Goal: Transaction & Acquisition: Obtain resource

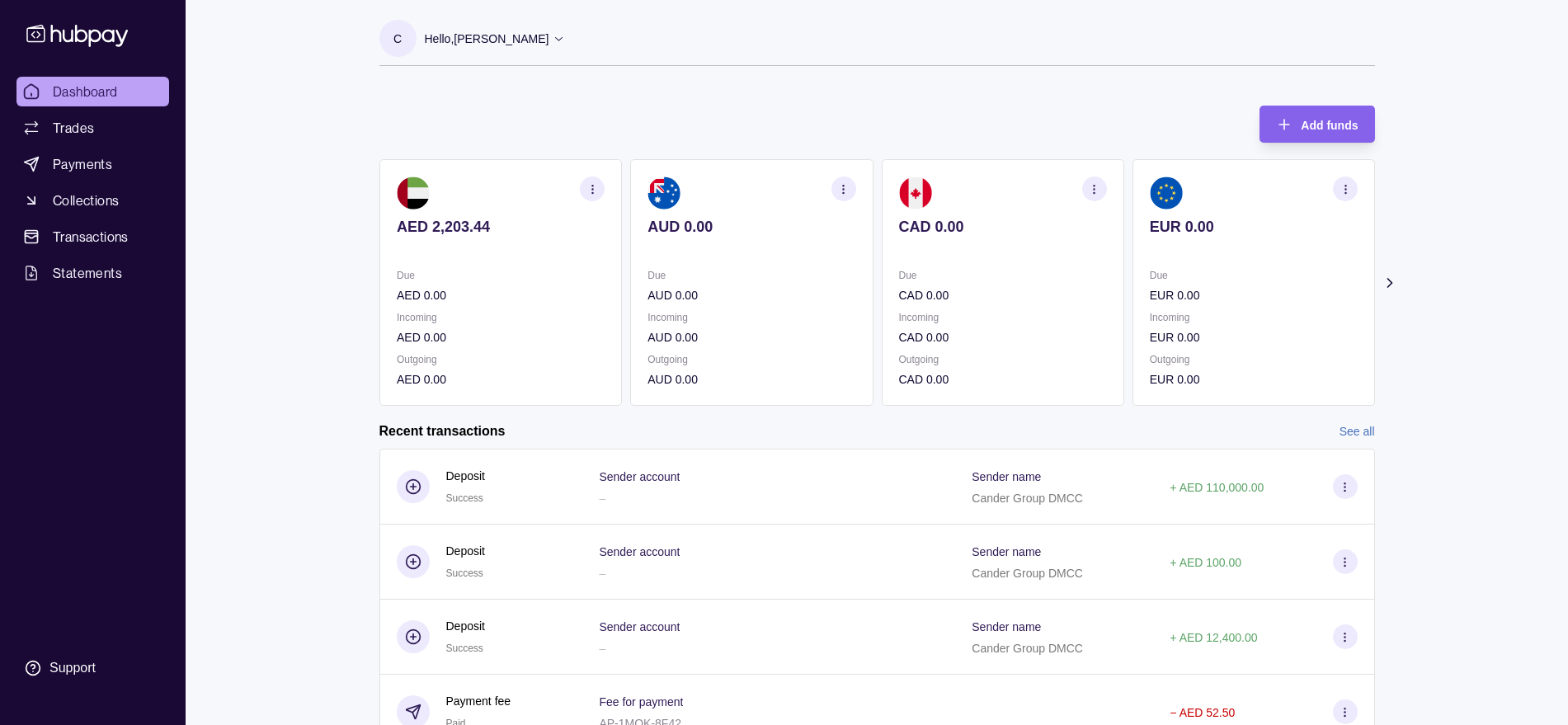
click at [1353, 433] on link "See all" at bounding box center [1357, 432] width 35 height 18
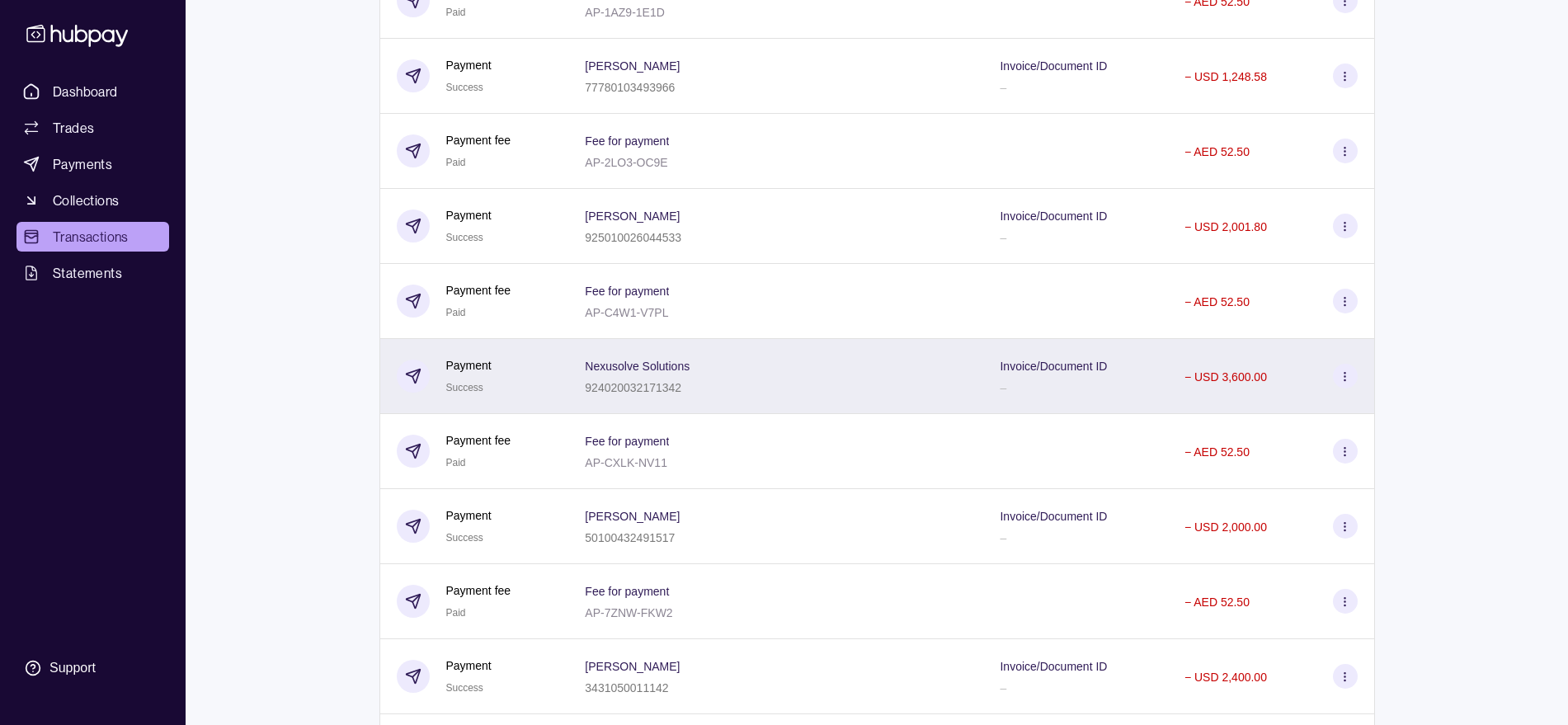
scroll to position [1857, 0]
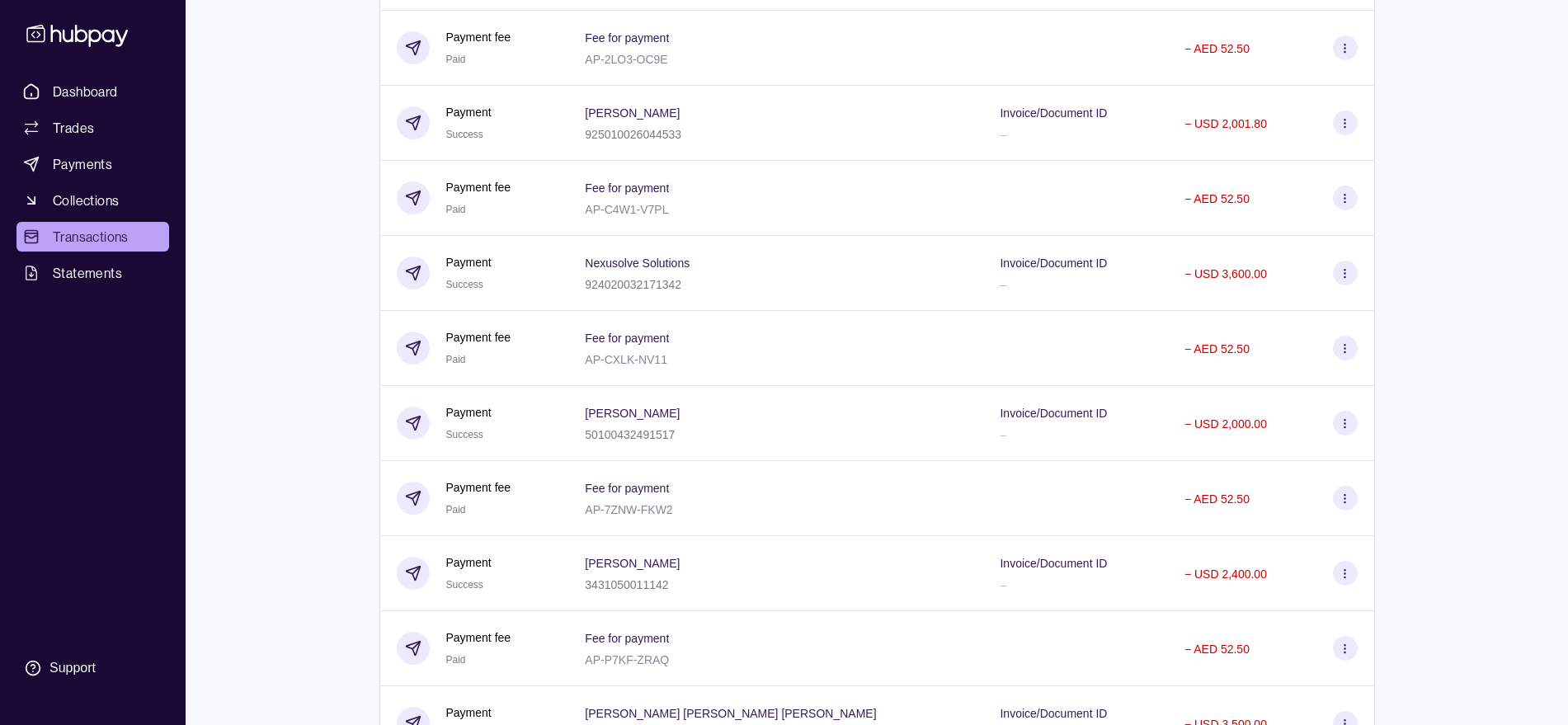
click at [679, 405] on span "[PERSON_NAME]" at bounding box center [632, 411] width 95 height 19
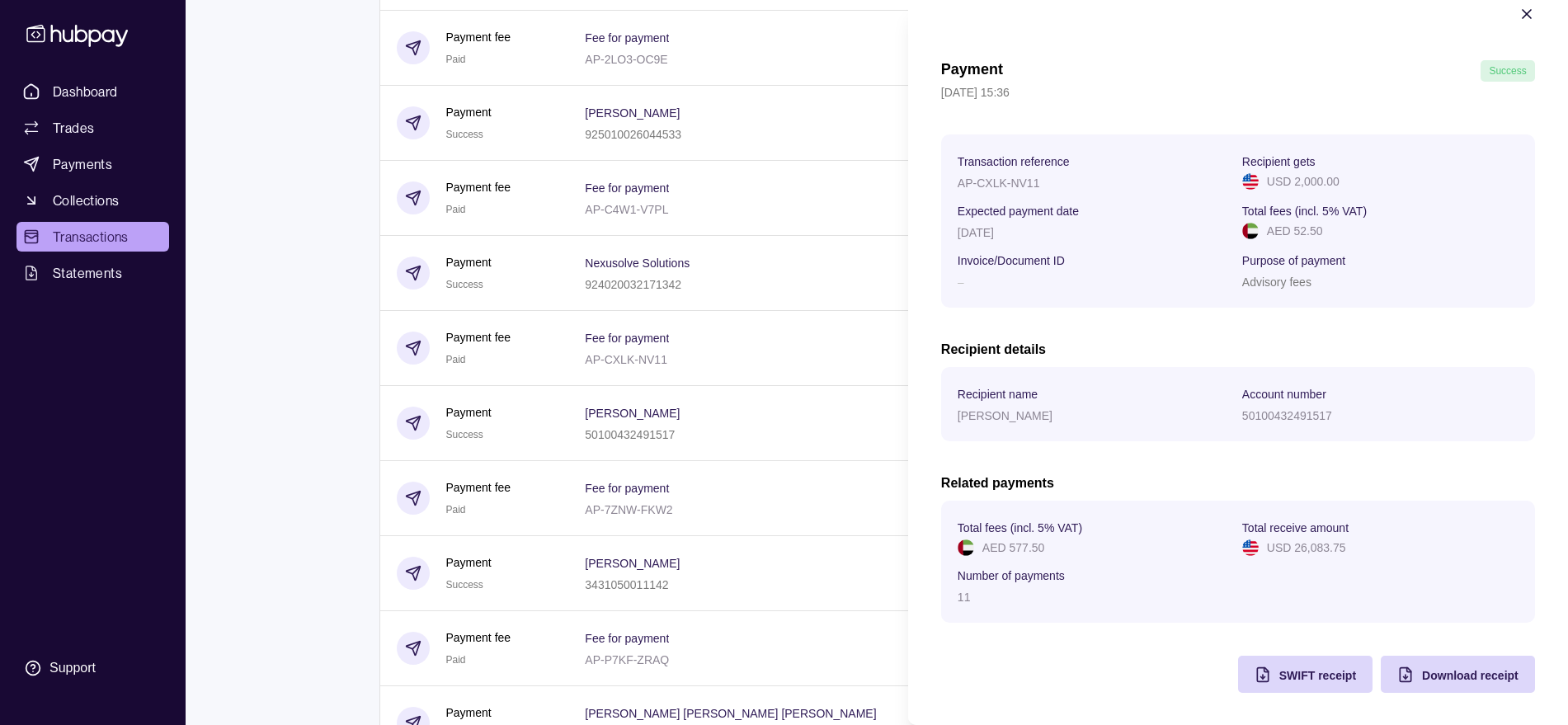
scroll to position [28, 0]
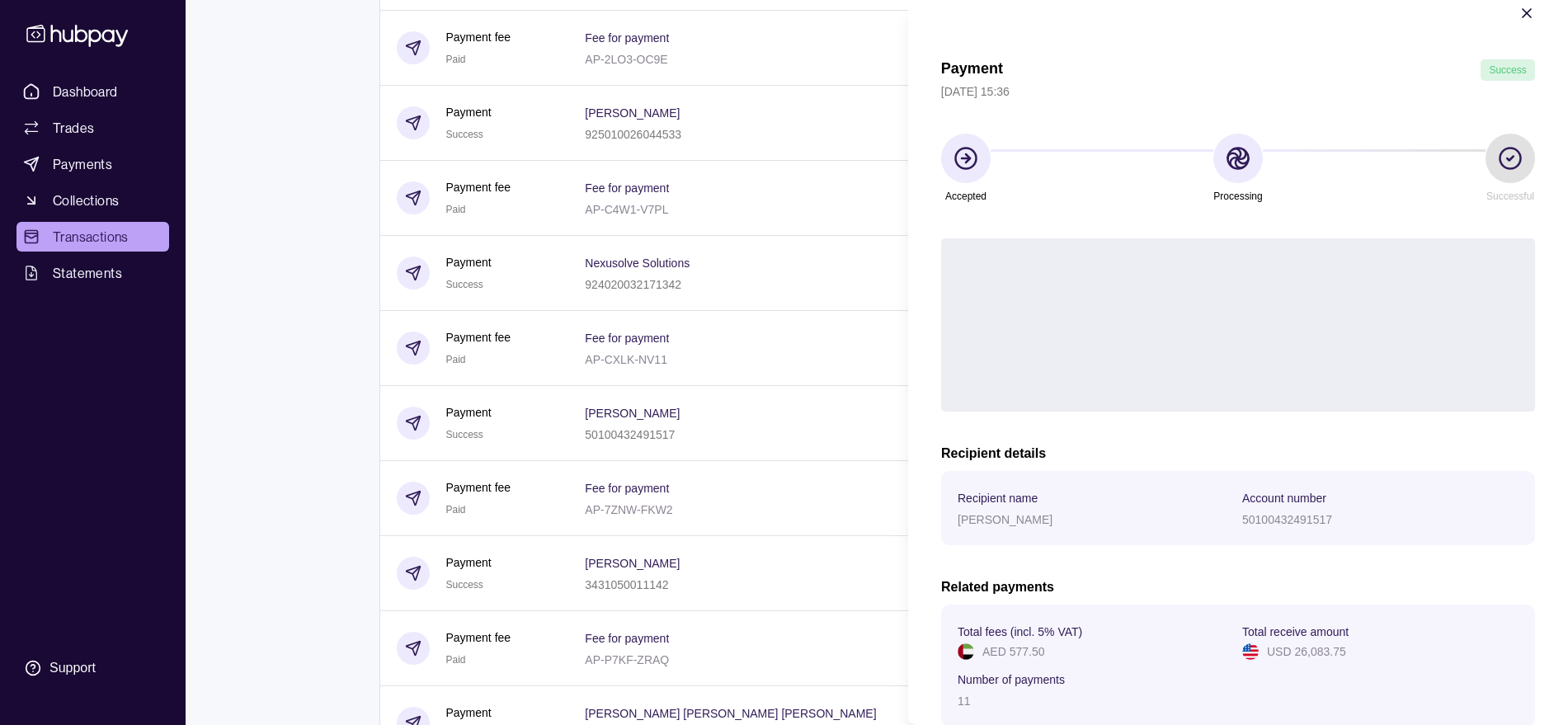
click at [1312, 674] on section "Total fees (incl. 5% VAT) AED 577.50 Total receive amount USD 26,083.75 Number …" at bounding box center [1239, 665] width 561 height 89
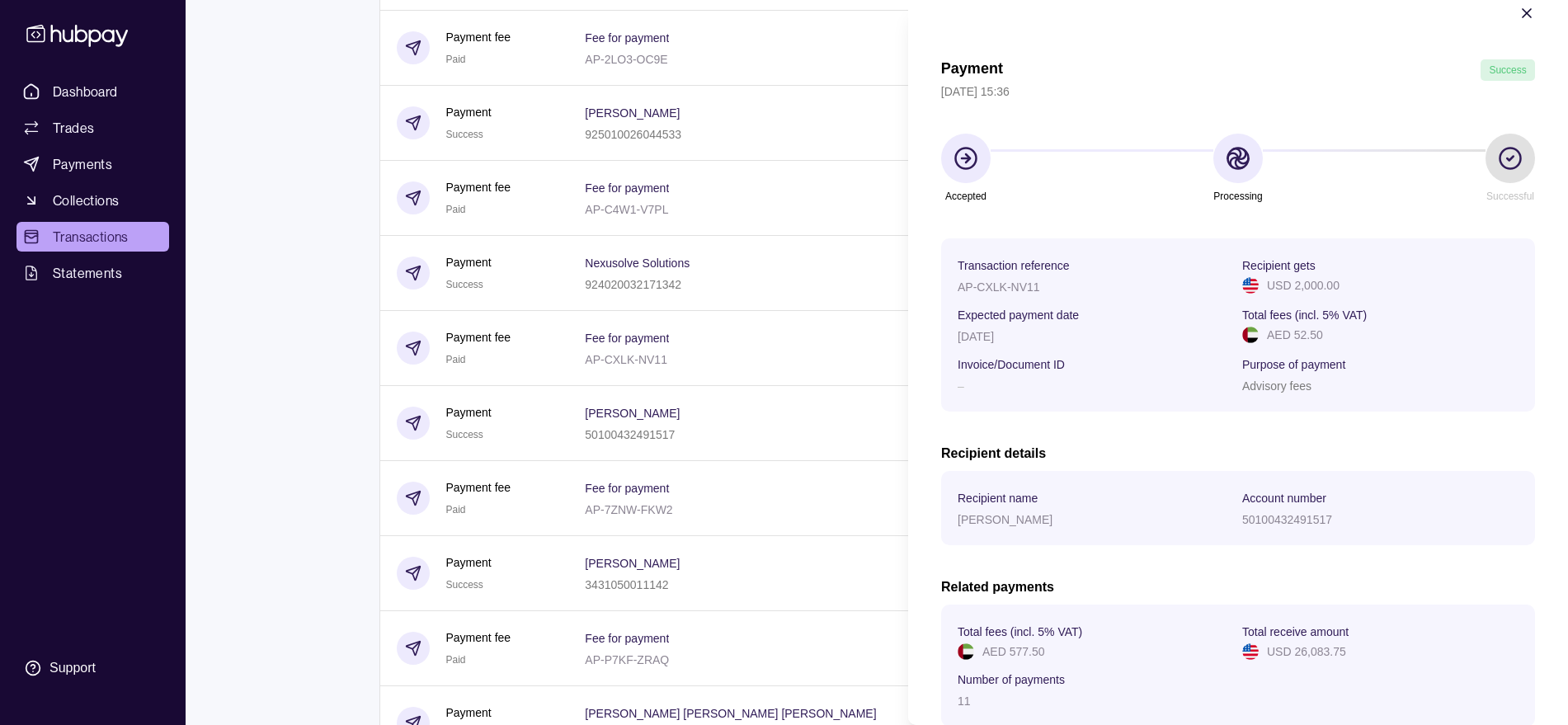
scroll to position [318, 0]
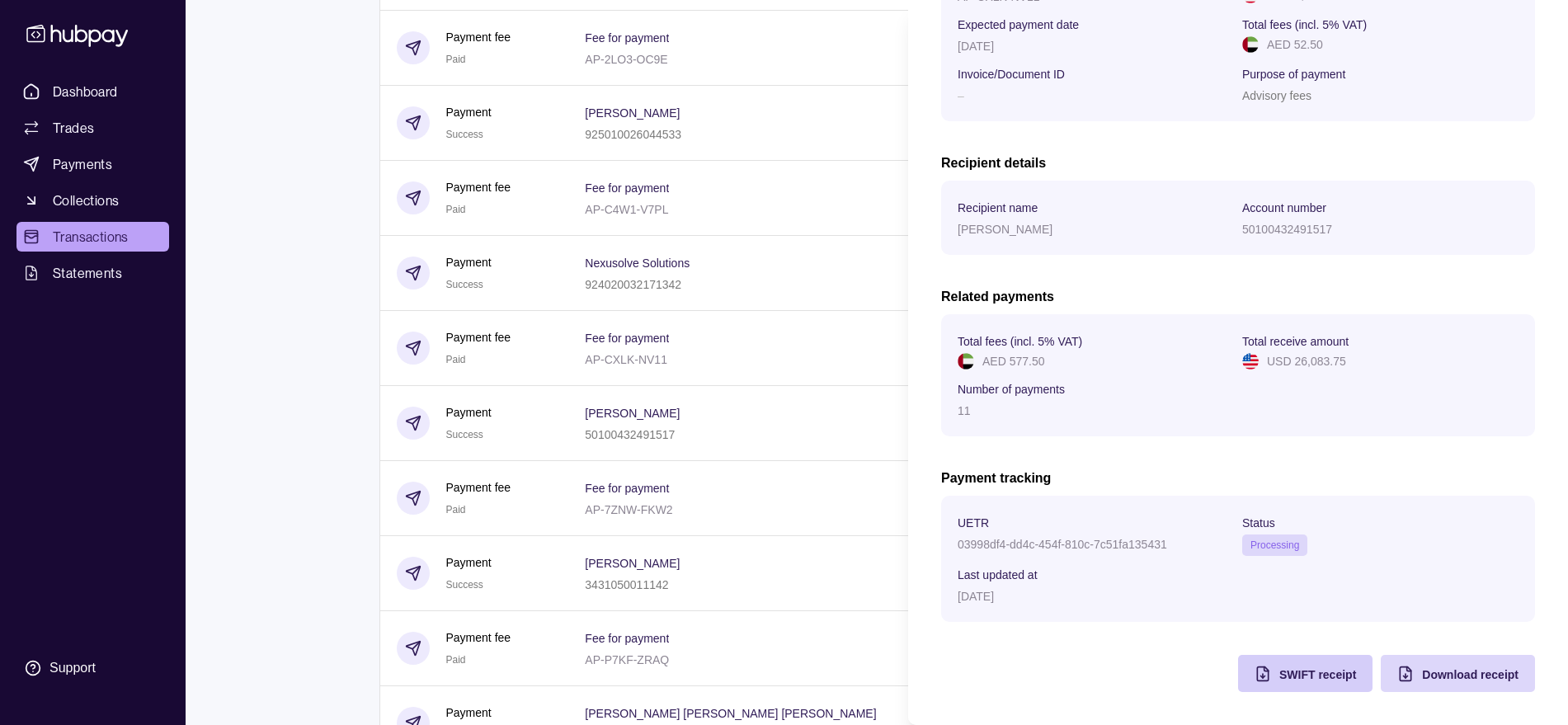
click at [1295, 678] on span "SWIFT receipt" at bounding box center [1317, 674] width 77 height 13
click at [1458, 678] on span "Download receipt" at bounding box center [1470, 674] width 97 height 13
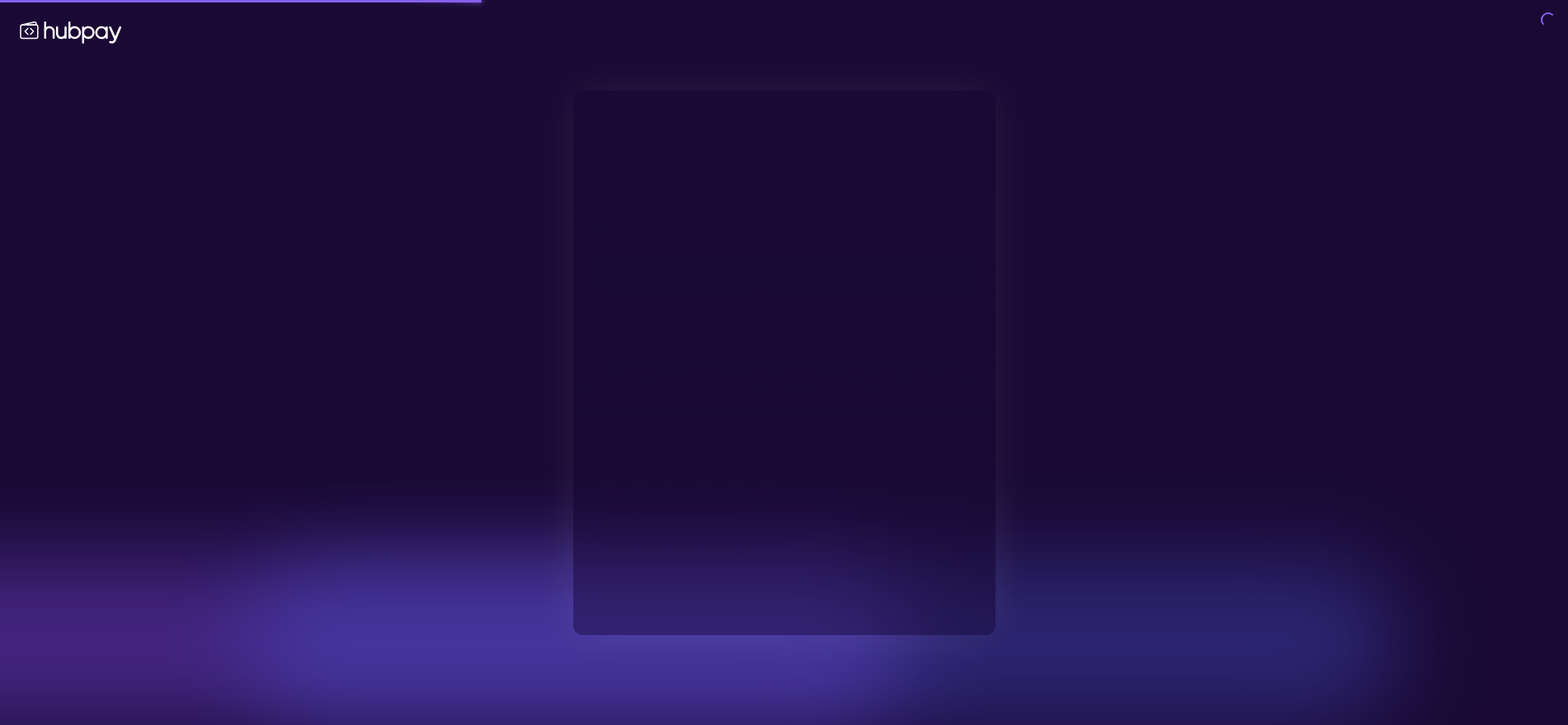
type input "**********"
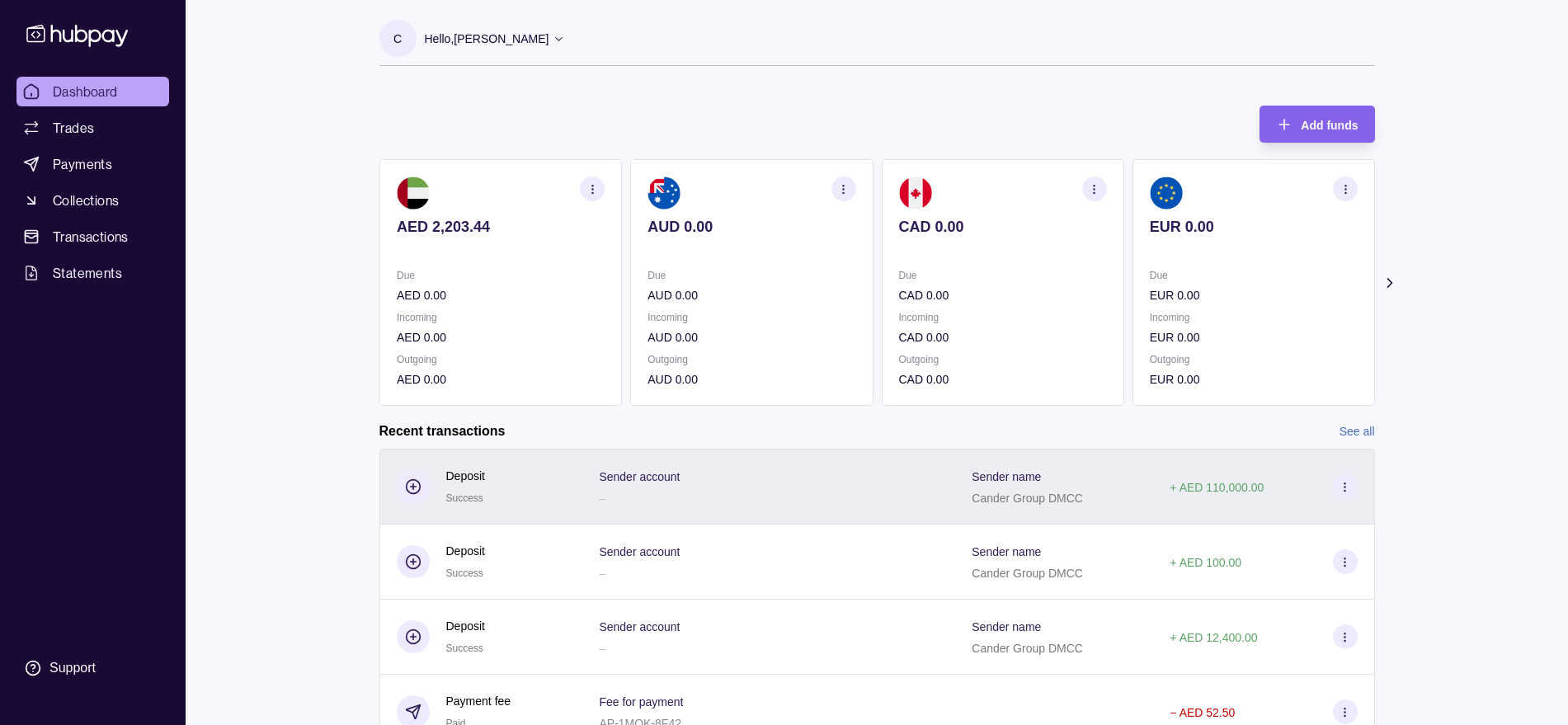
scroll to position [103, 0]
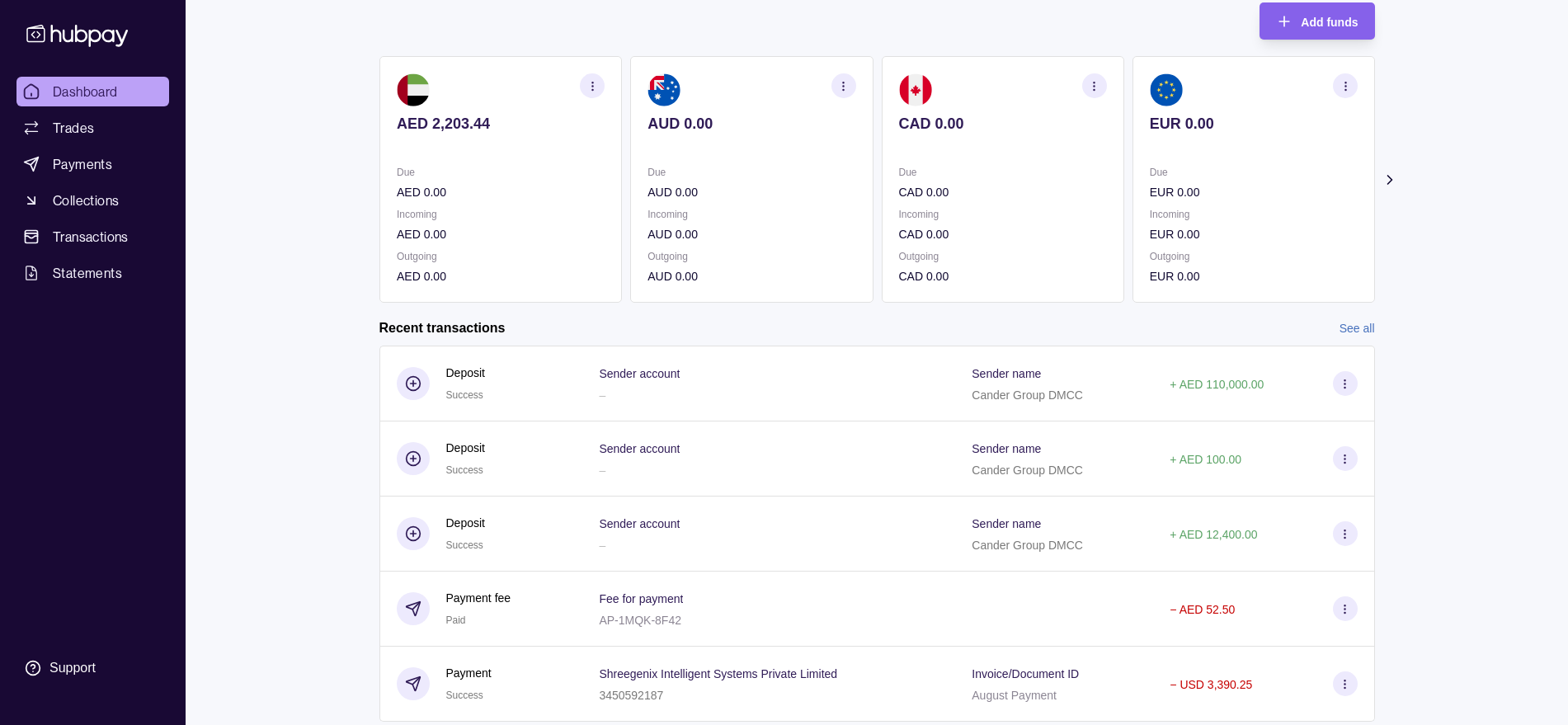
click at [1367, 330] on link "See all" at bounding box center [1357, 328] width 35 height 18
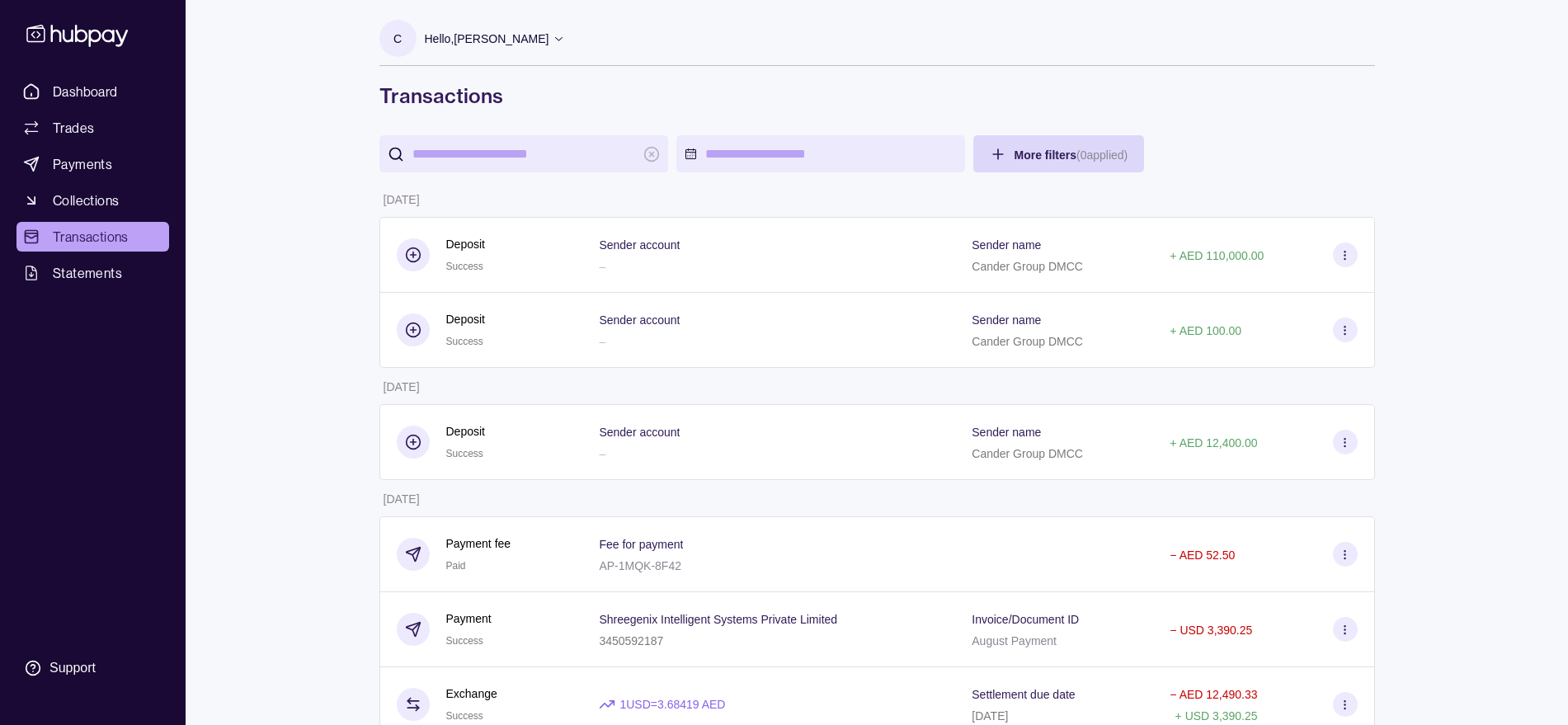
scroll to position [1100, 0]
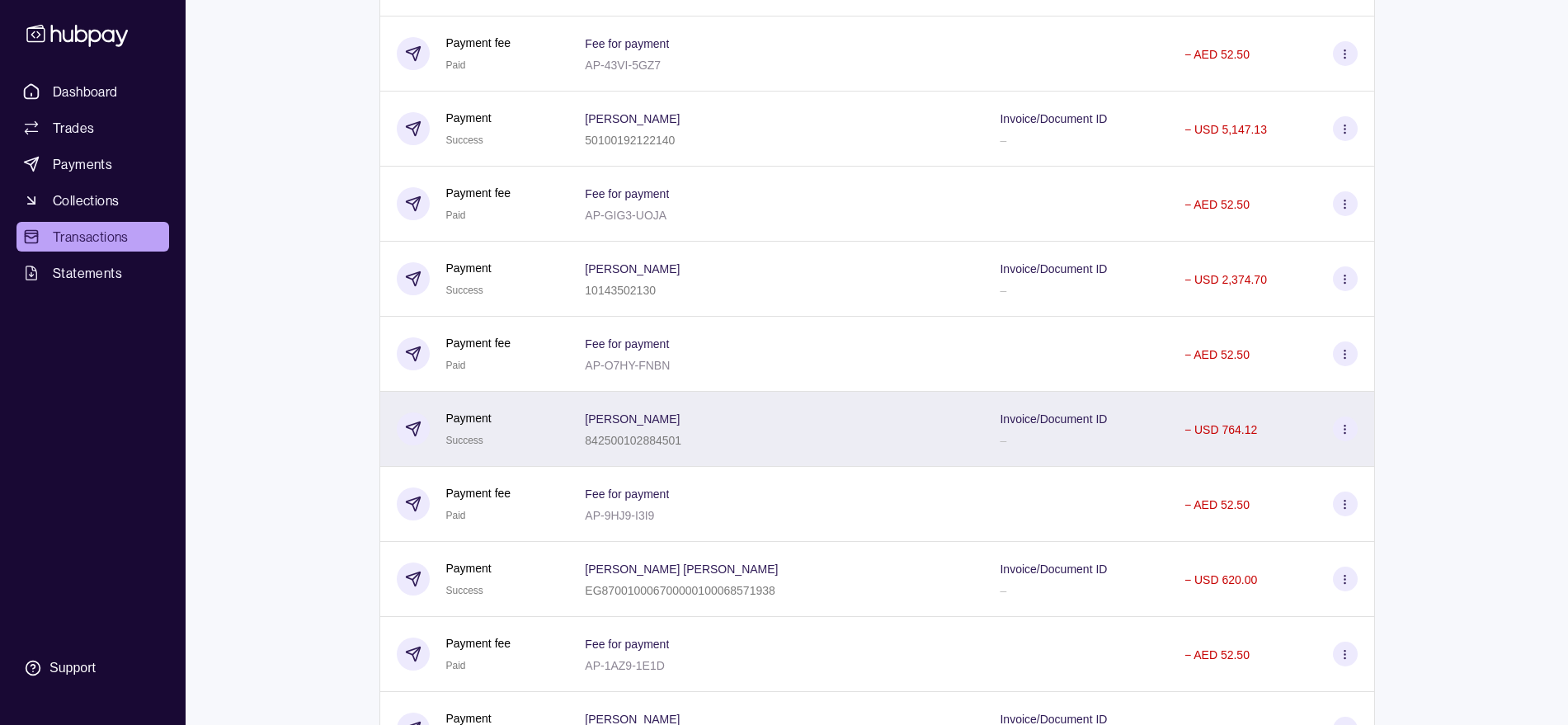
click at [731, 451] on div "NAVEERA NOORAIN 842500102884501" at bounding box center [776, 428] width 415 height 75
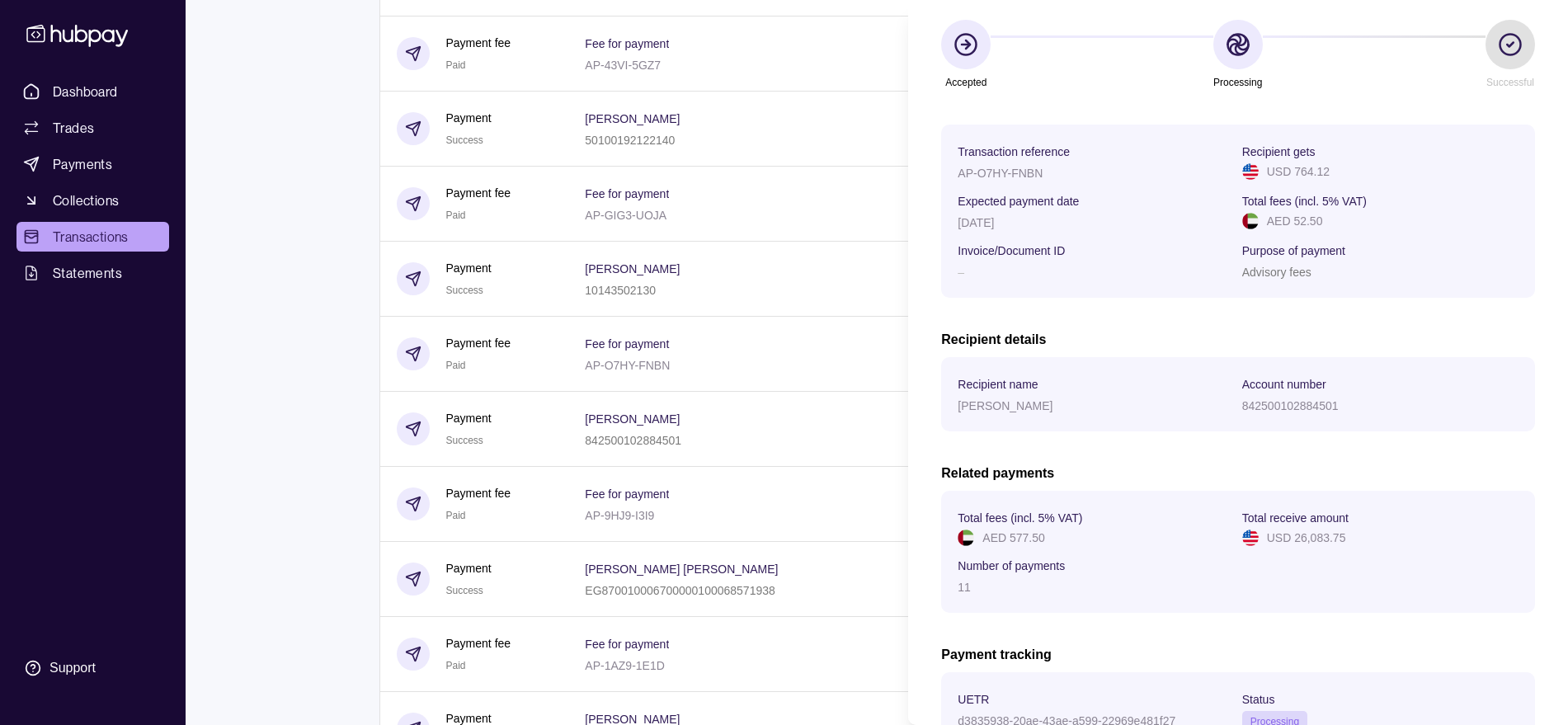
scroll to position [318, 0]
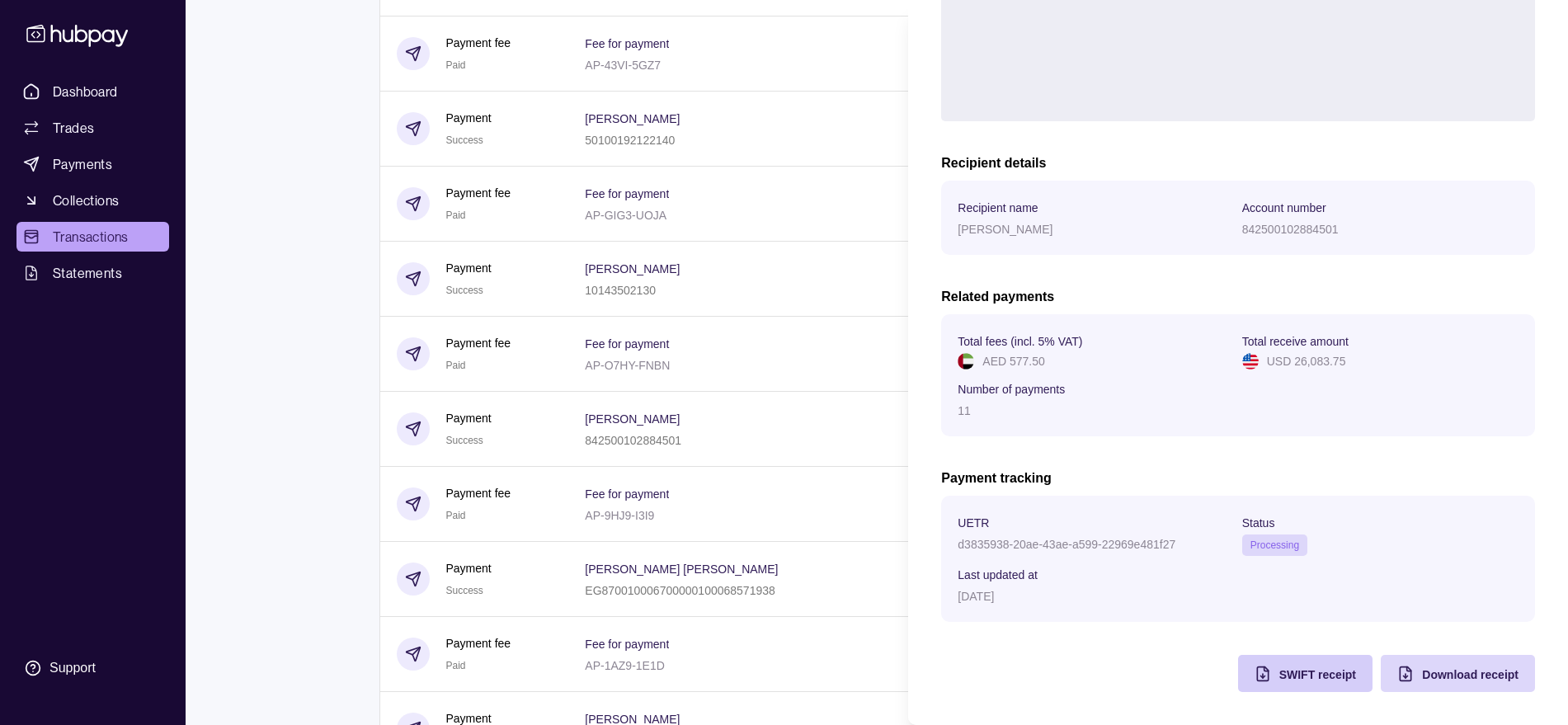
click at [1300, 669] on span "SWIFT receipt" at bounding box center [1317, 674] width 77 height 13
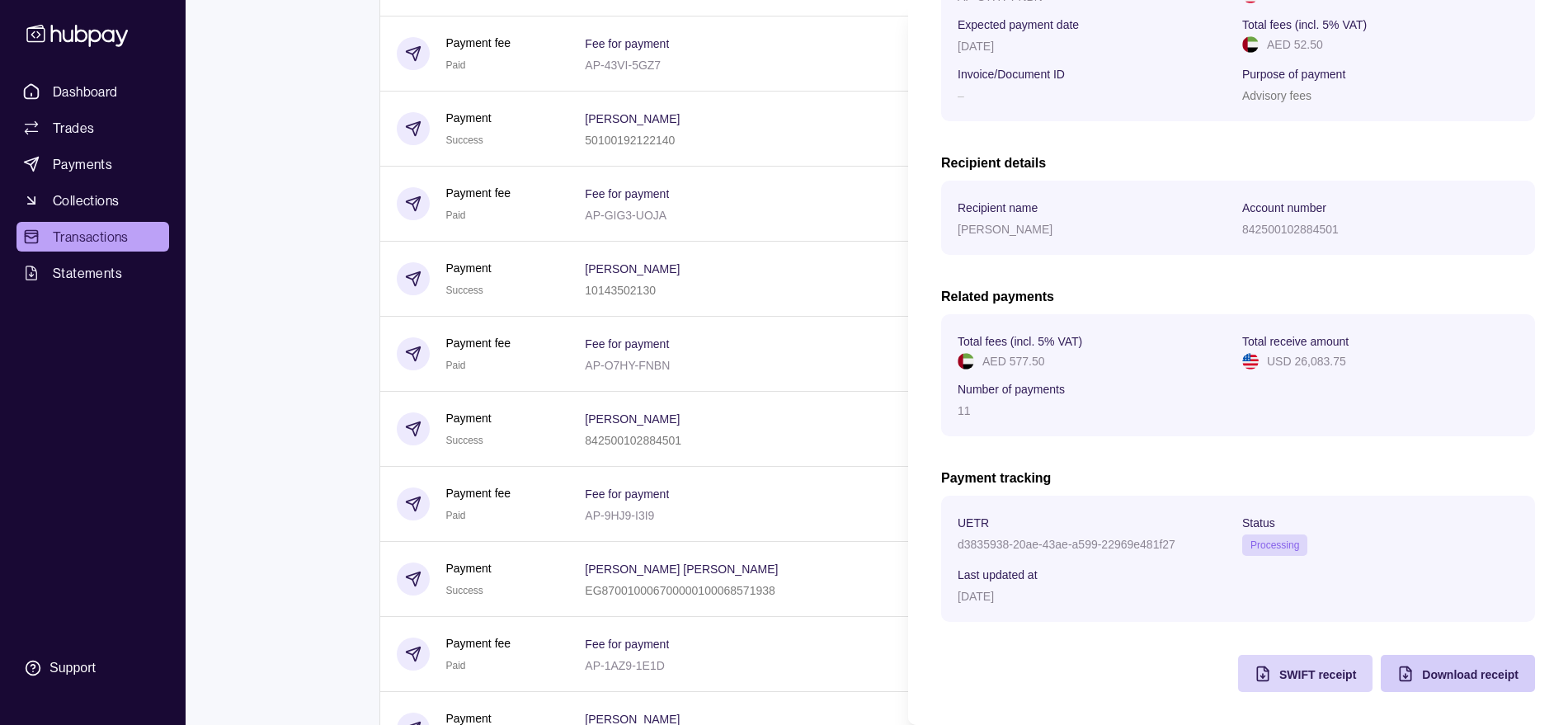
click at [1462, 672] on span "Download receipt" at bounding box center [1470, 674] width 97 height 13
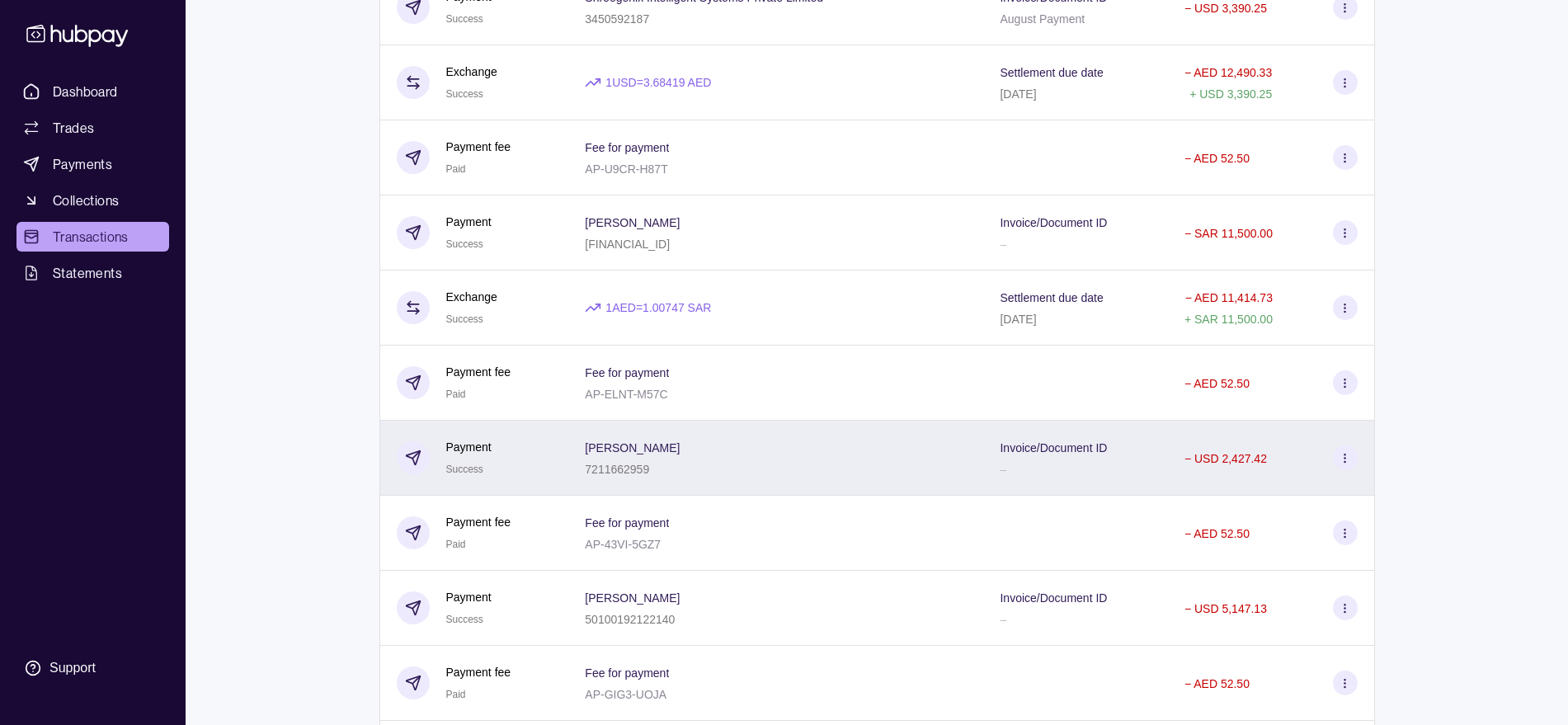
scroll to position [721, 0]
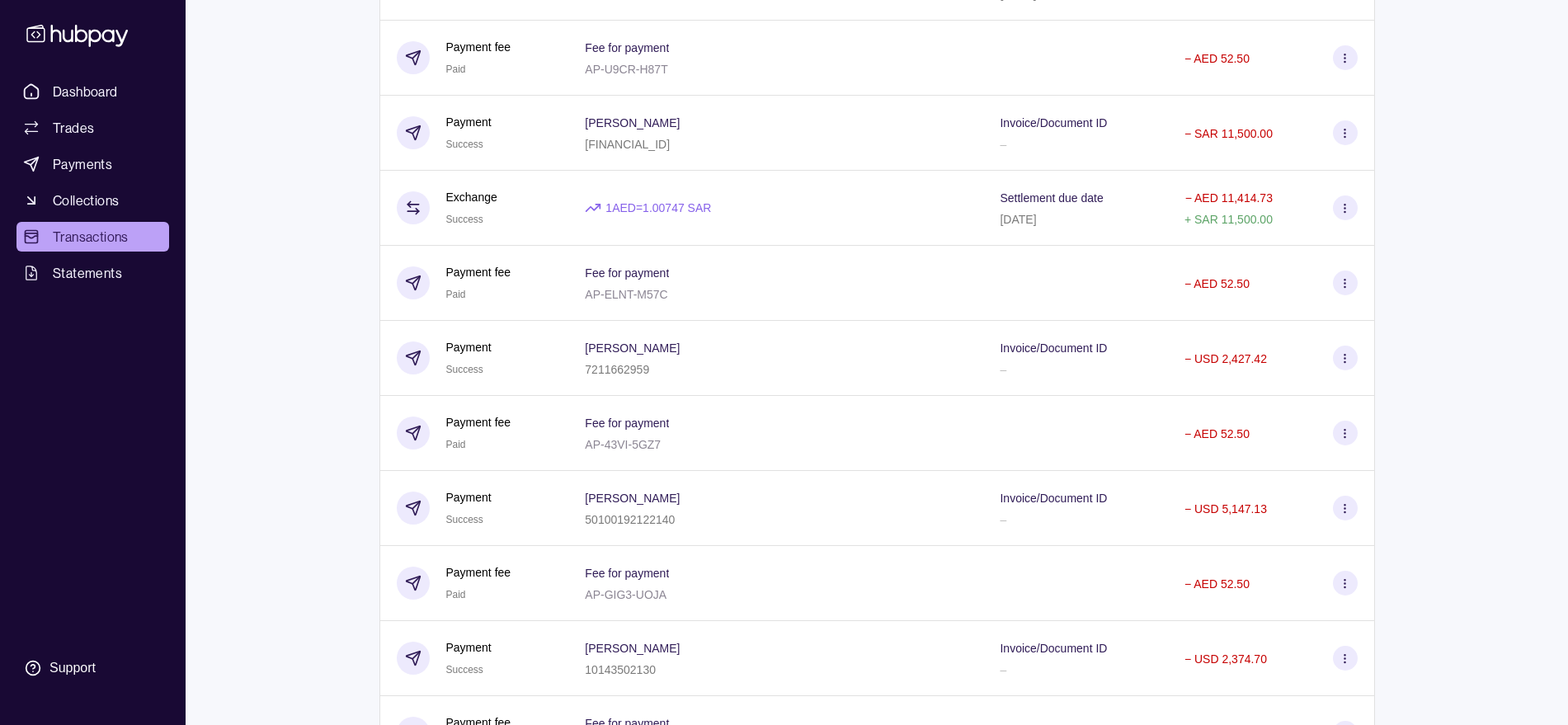
click at [128, 91] on link "Dashboard" at bounding box center [92, 91] width 152 height 30
